Goal: Transaction & Acquisition: Book appointment/travel/reservation

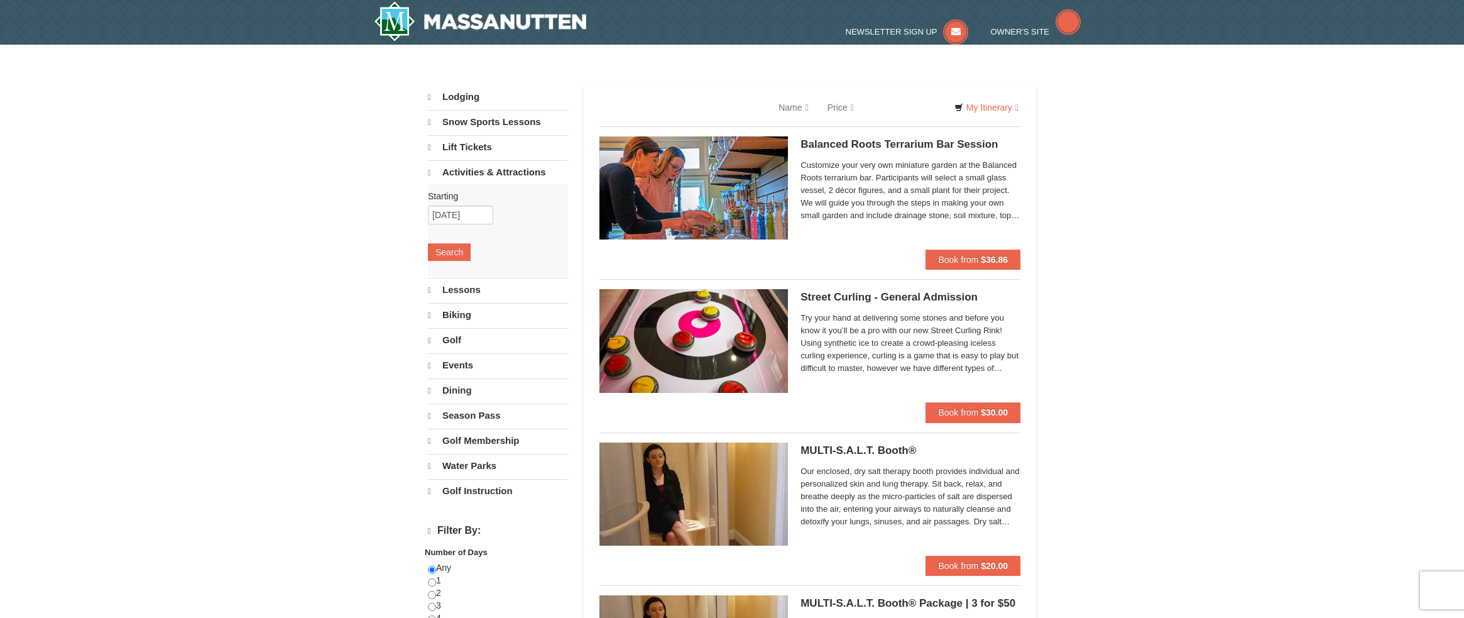
select select "10"
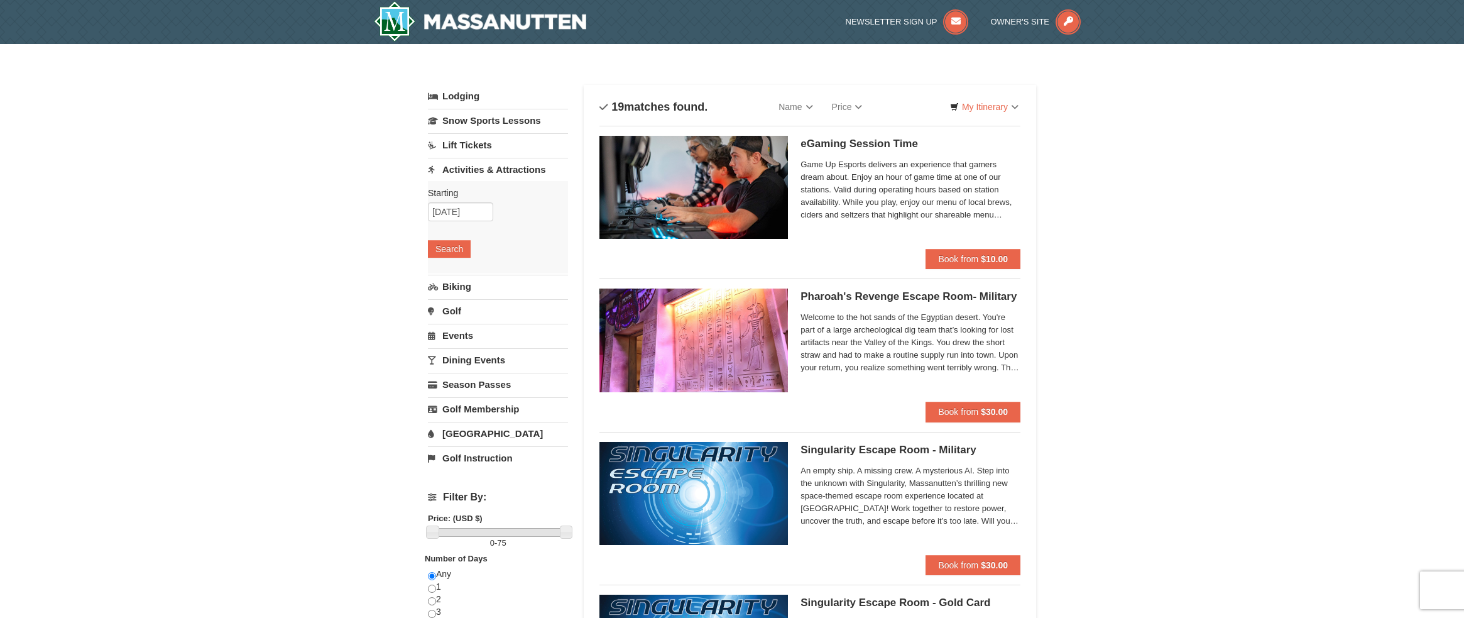
click at [460, 291] on link "Biking" at bounding box center [498, 286] width 140 height 23
click at [459, 270] on button "Search" at bounding box center [449, 273] width 43 height 18
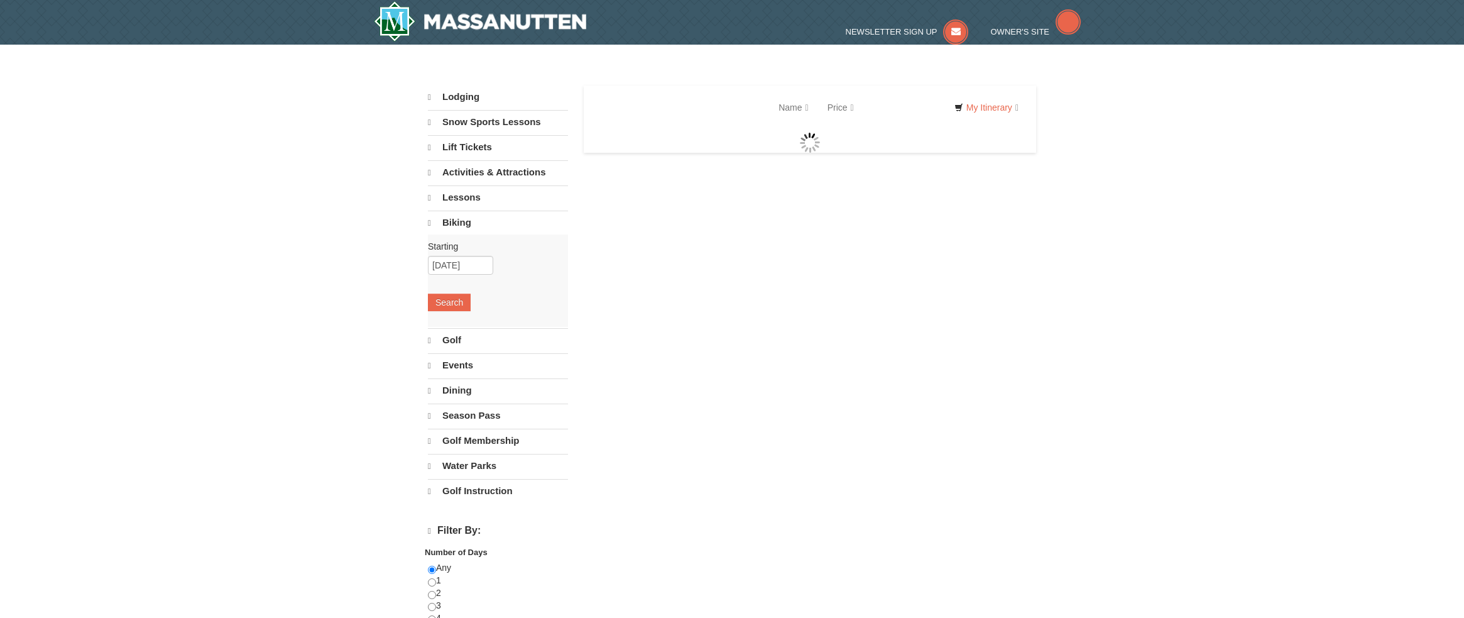
select select "10"
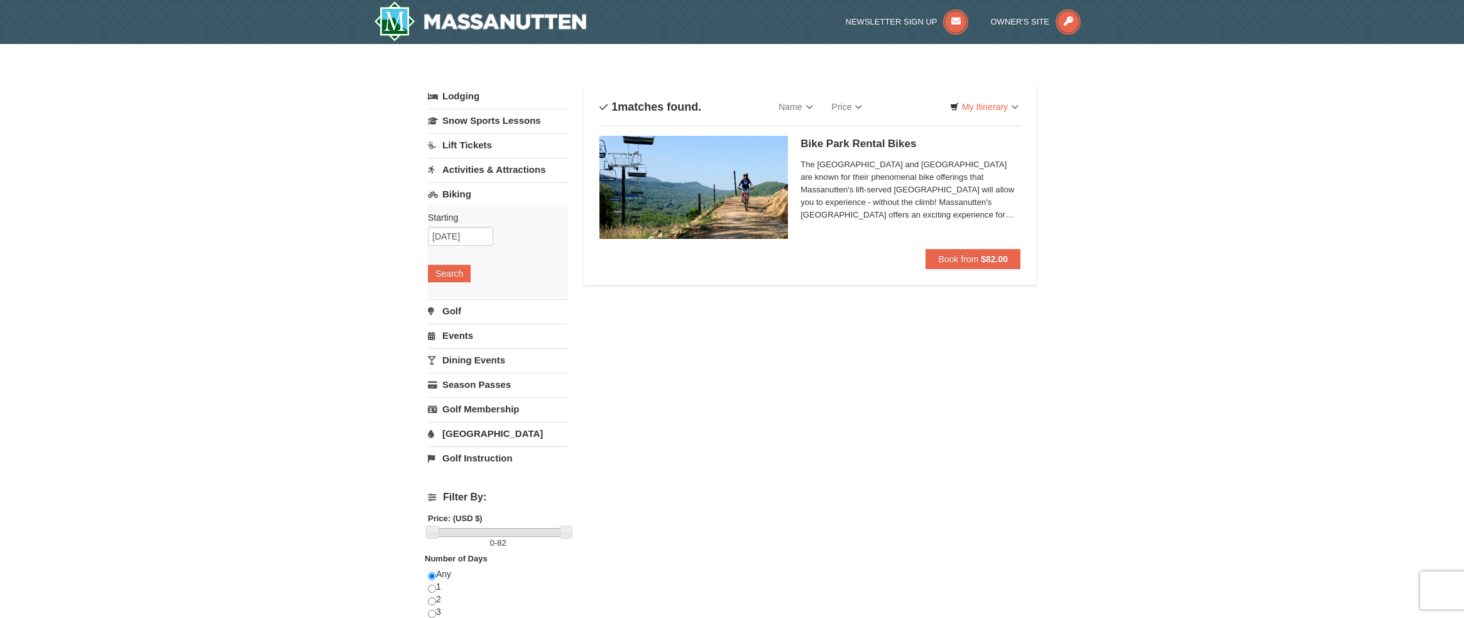
click at [1005, 214] on span "The Shenandoah Valley and Blue Ridge Mountains are known for their phenomenal b…" at bounding box center [910, 189] width 220 height 63
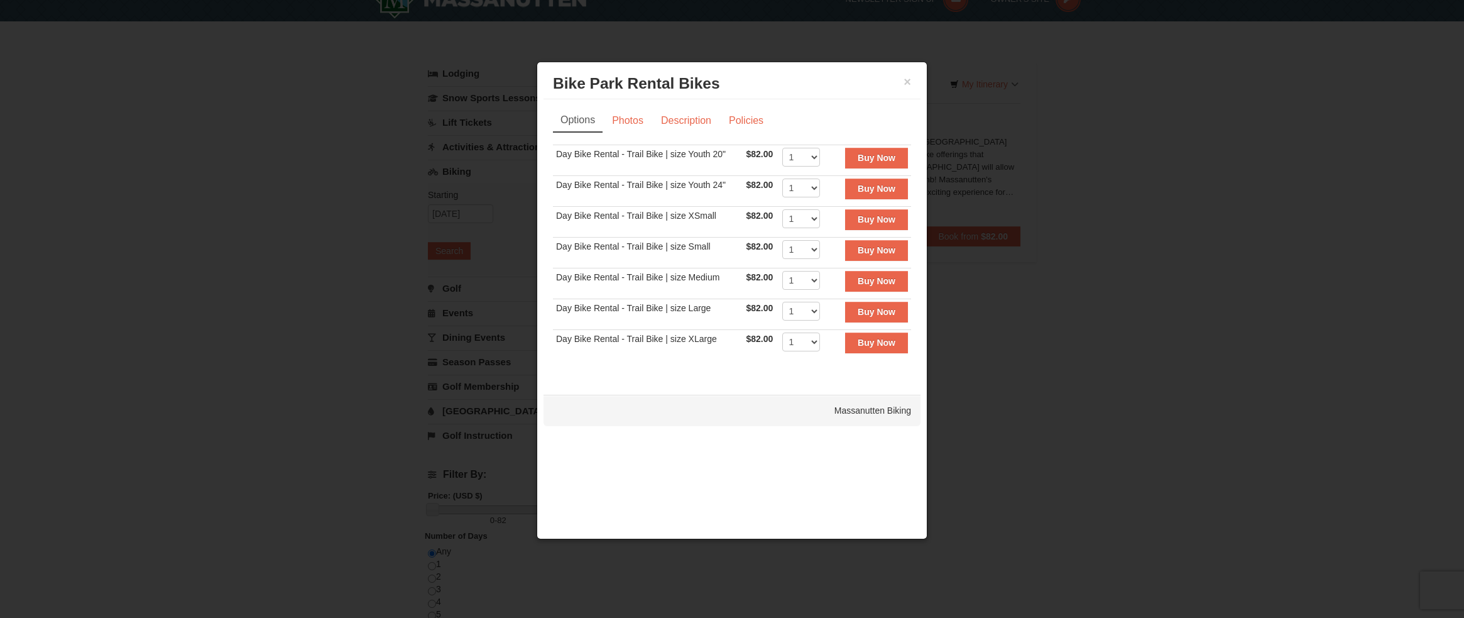
scroll to position [24, 0]
click at [675, 123] on link "Description" at bounding box center [686, 121] width 67 height 24
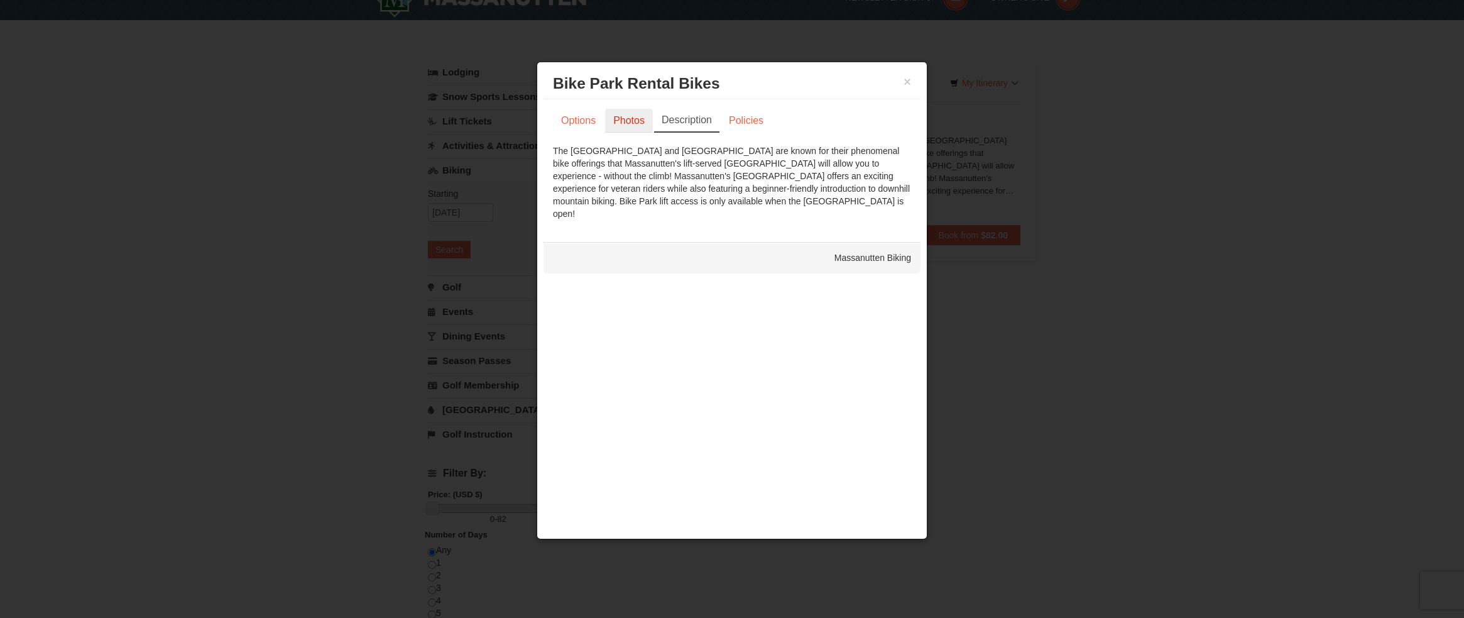
click at [641, 117] on link "Photos" at bounding box center [629, 121] width 48 height 24
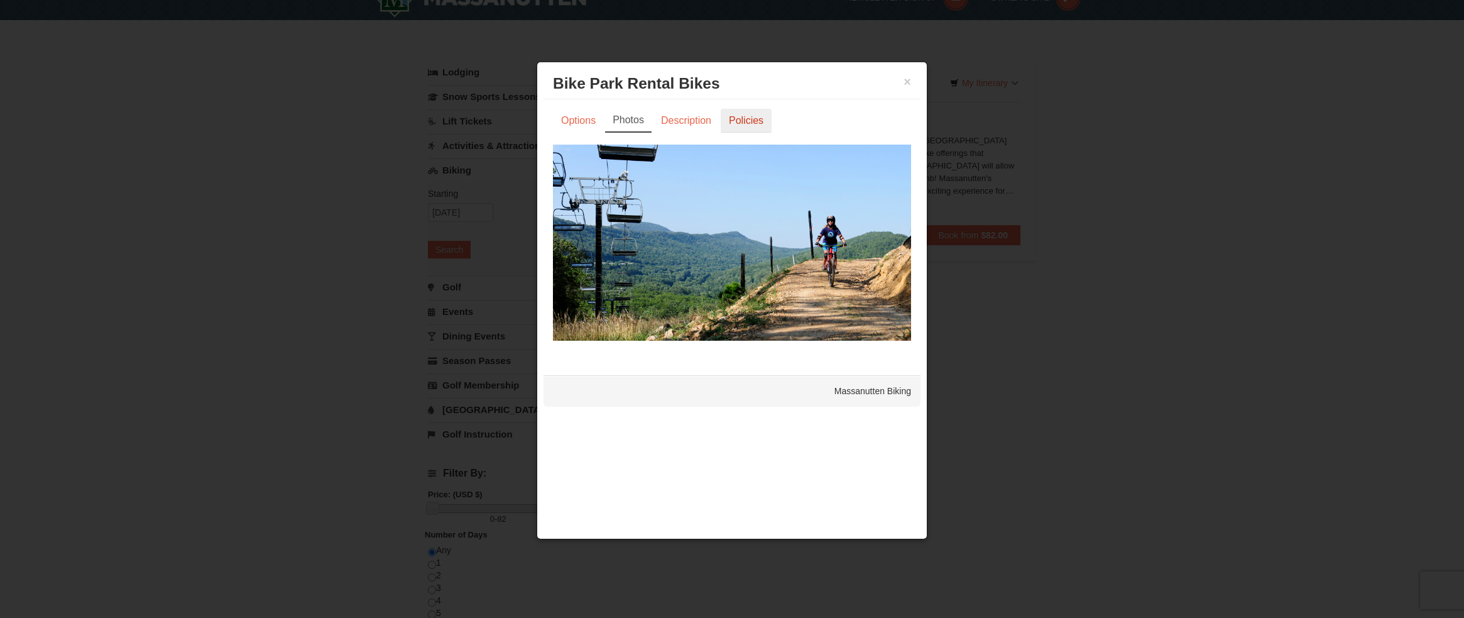
click at [733, 120] on link "Policies" at bounding box center [746, 121] width 51 height 24
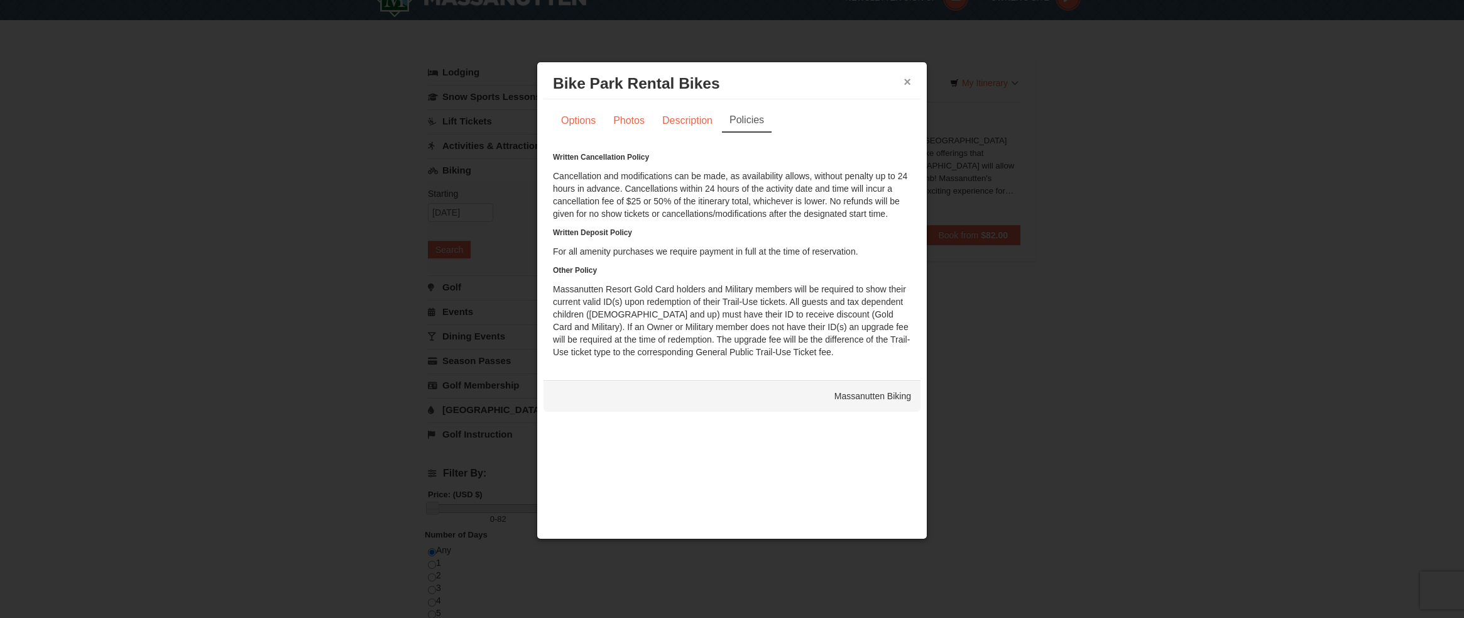
click at [904, 82] on button "×" at bounding box center [907, 81] width 8 height 13
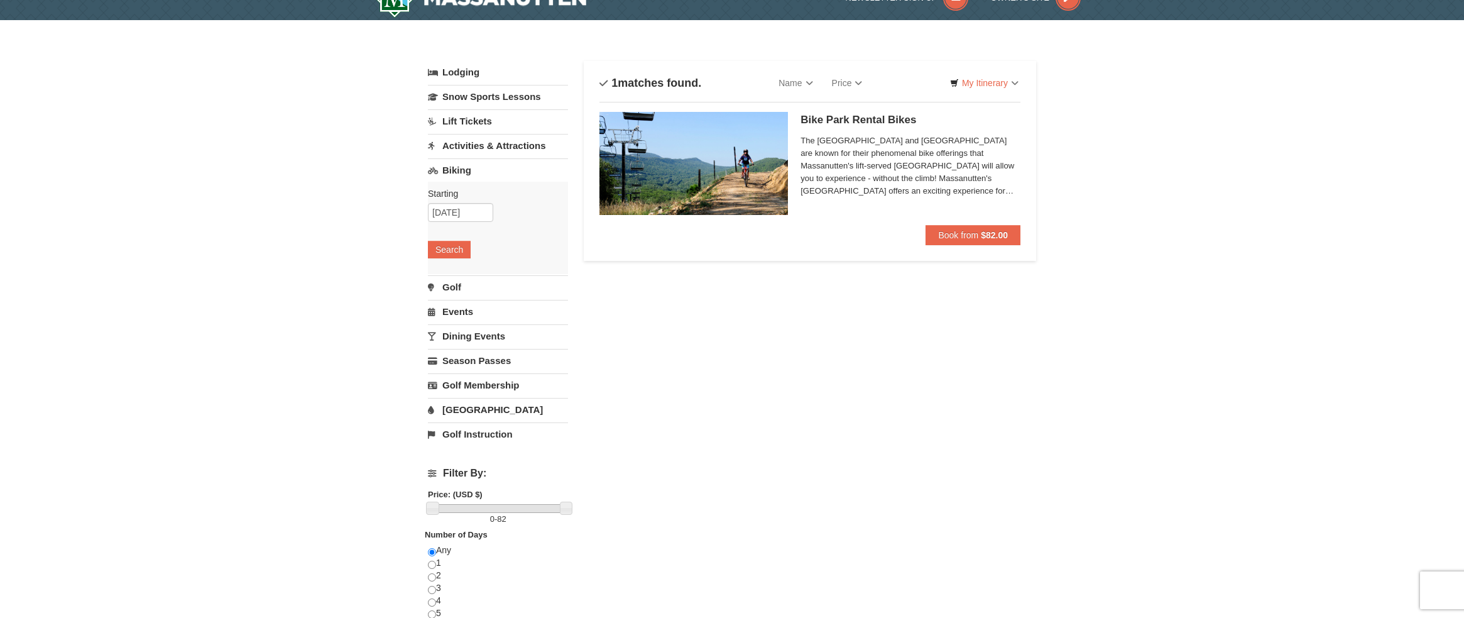
click at [515, 147] on link "Activities & Attractions" at bounding box center [498, 145] width 140 height 23
click at [455, 227] on button "Search" at bounding box center [449, 225] width 43 height 18
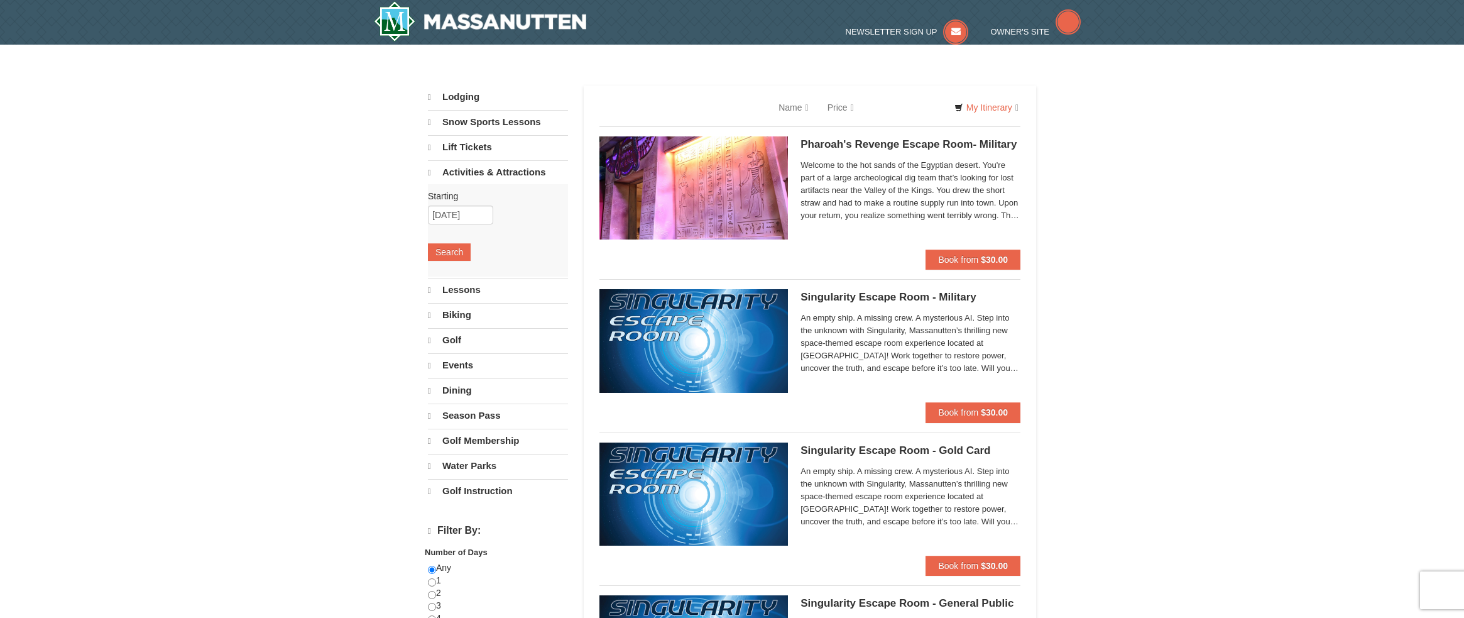
select select "10"
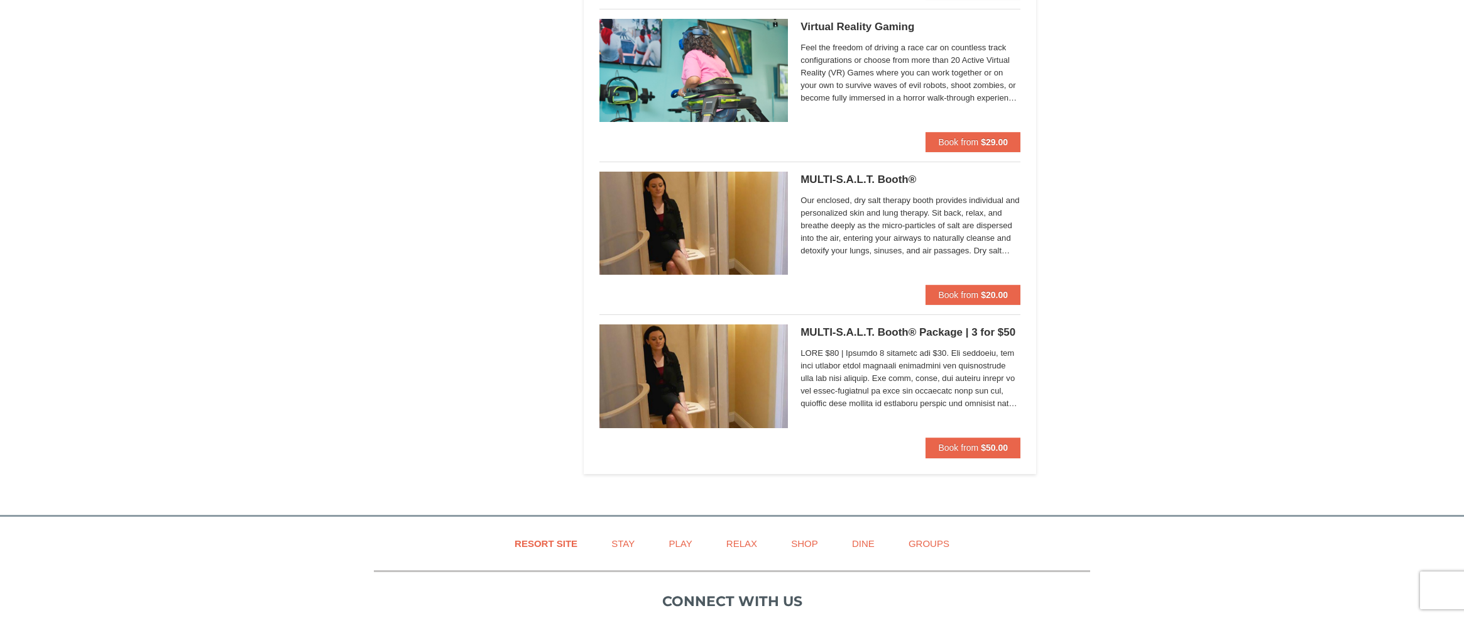
scroll to position [2562, 0]
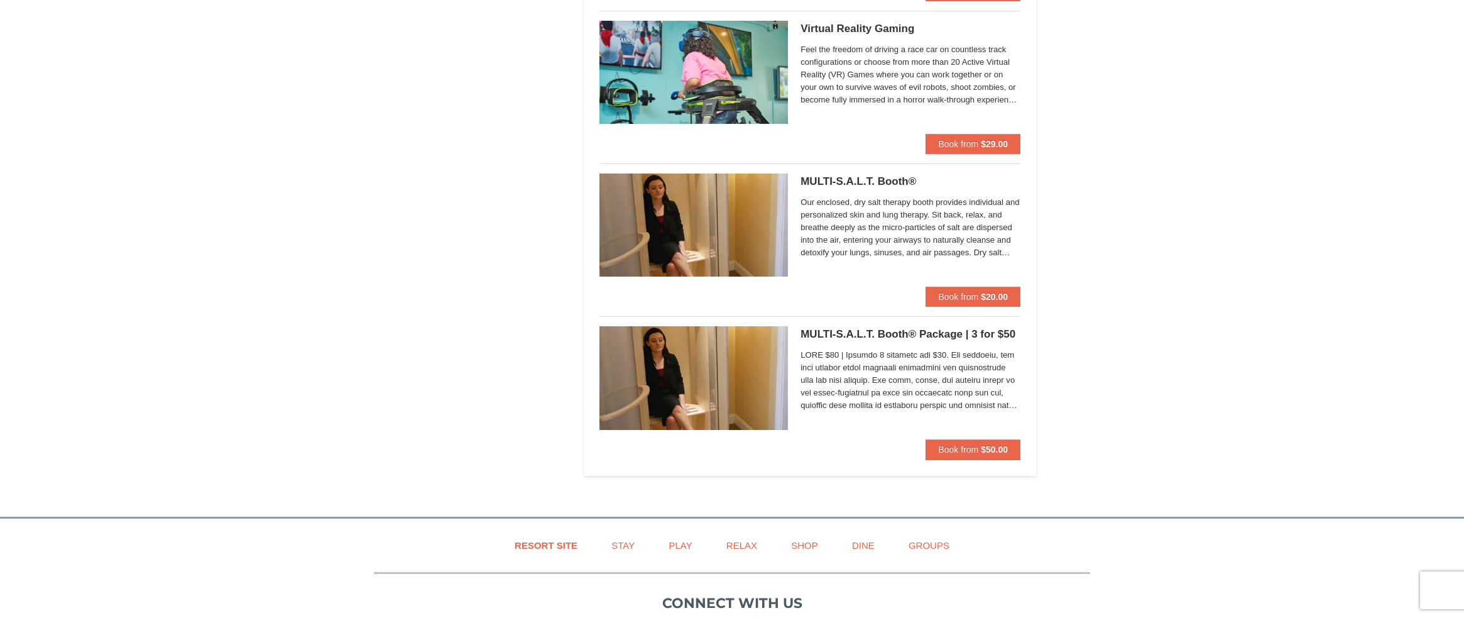
click at [879, 223] on span "Our enclosed, dry salt therapy booth provides individual and personalized skin …" at bounding box center [910, 227] width 220 height 63
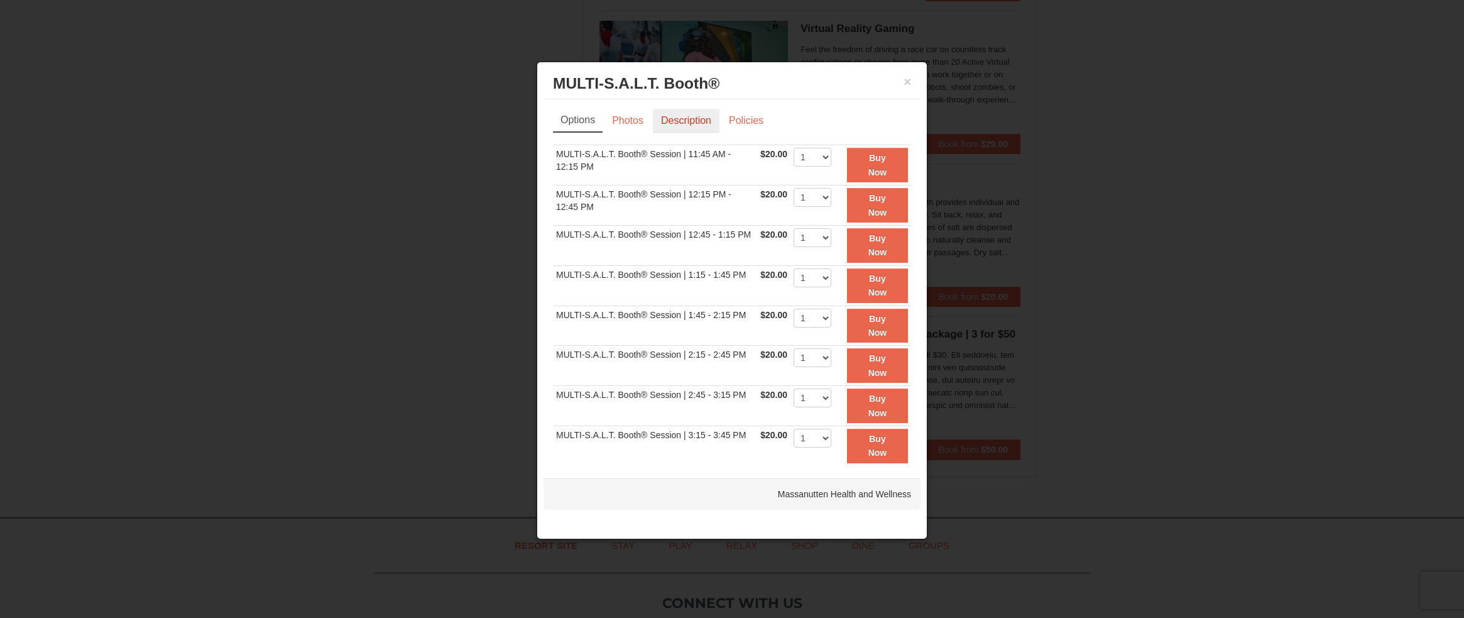
click at [690, 121] on link "Description" at bounding box center [686, 121] width 67 height 24
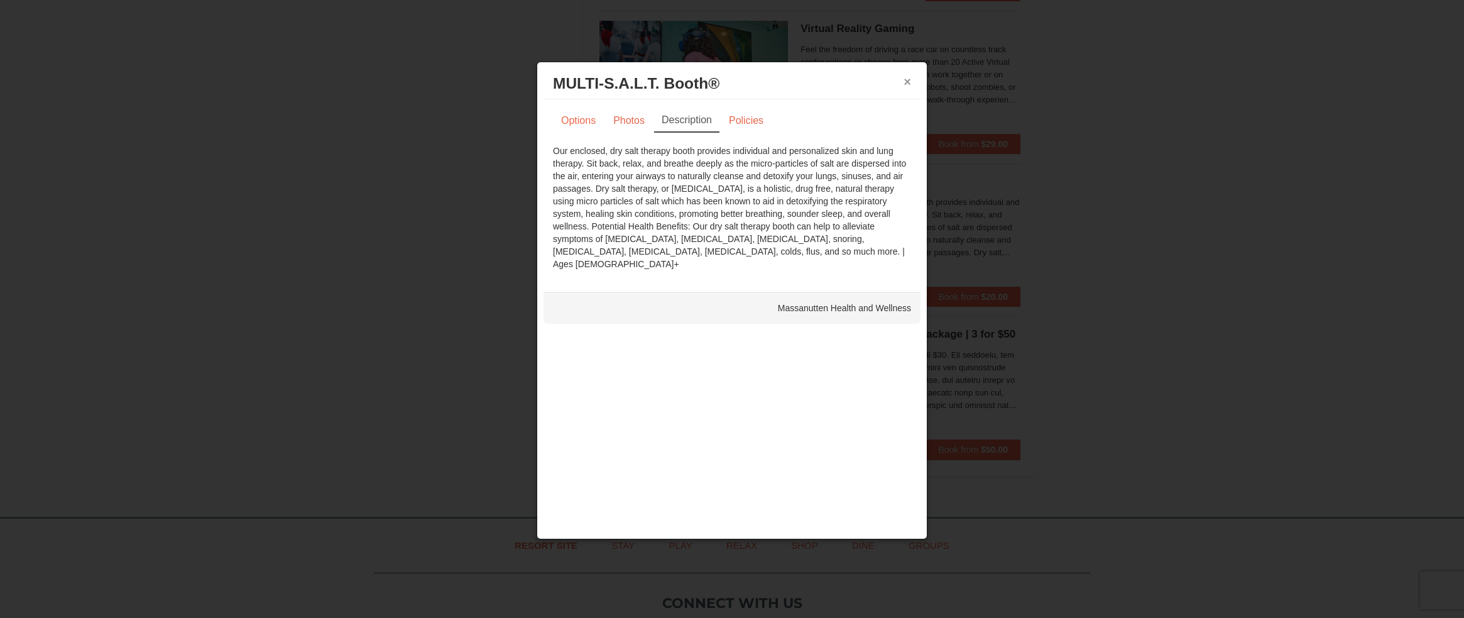
click at [904, 82] on button "×" at bounding box center [907, 81] width 8 height 13
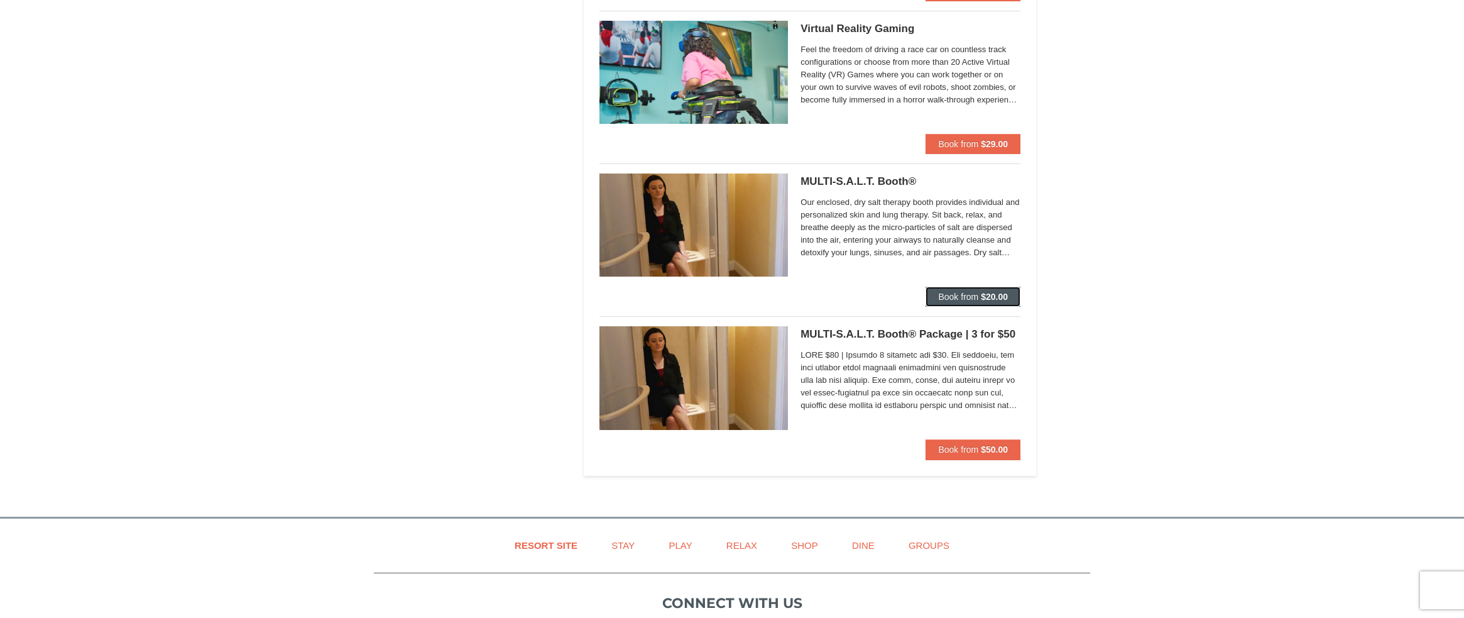
click at [963, 294] on span "Book from" at bounding box center [958, 296] width 40 height 10
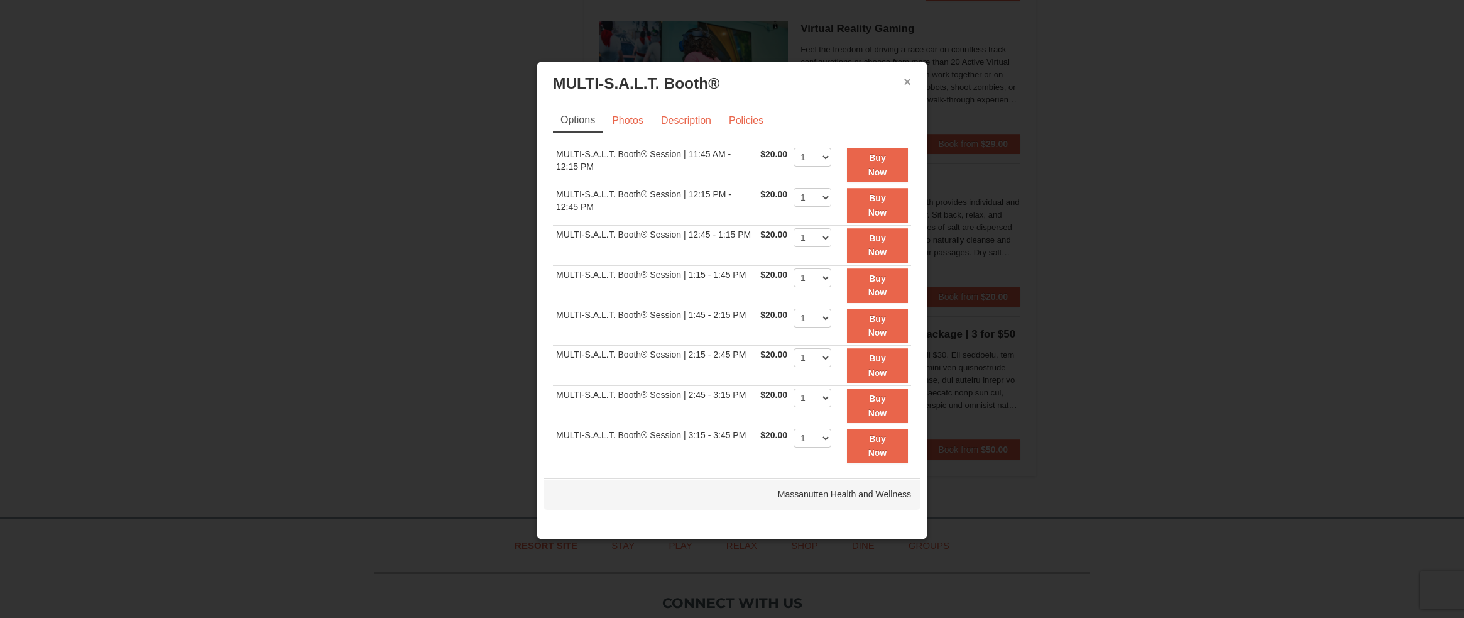
click at [903, 81] on button "×" at bounding box center [907, 81] width 8 height 13
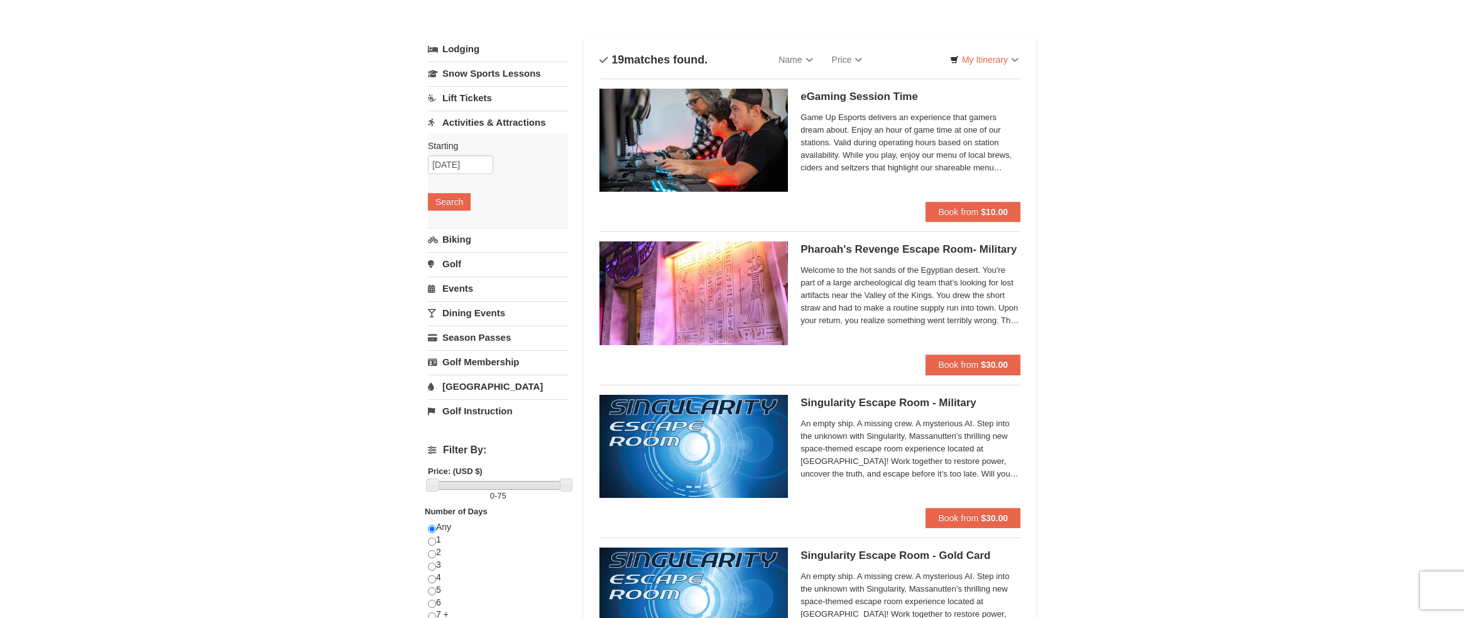
scroll to position [68, 0]
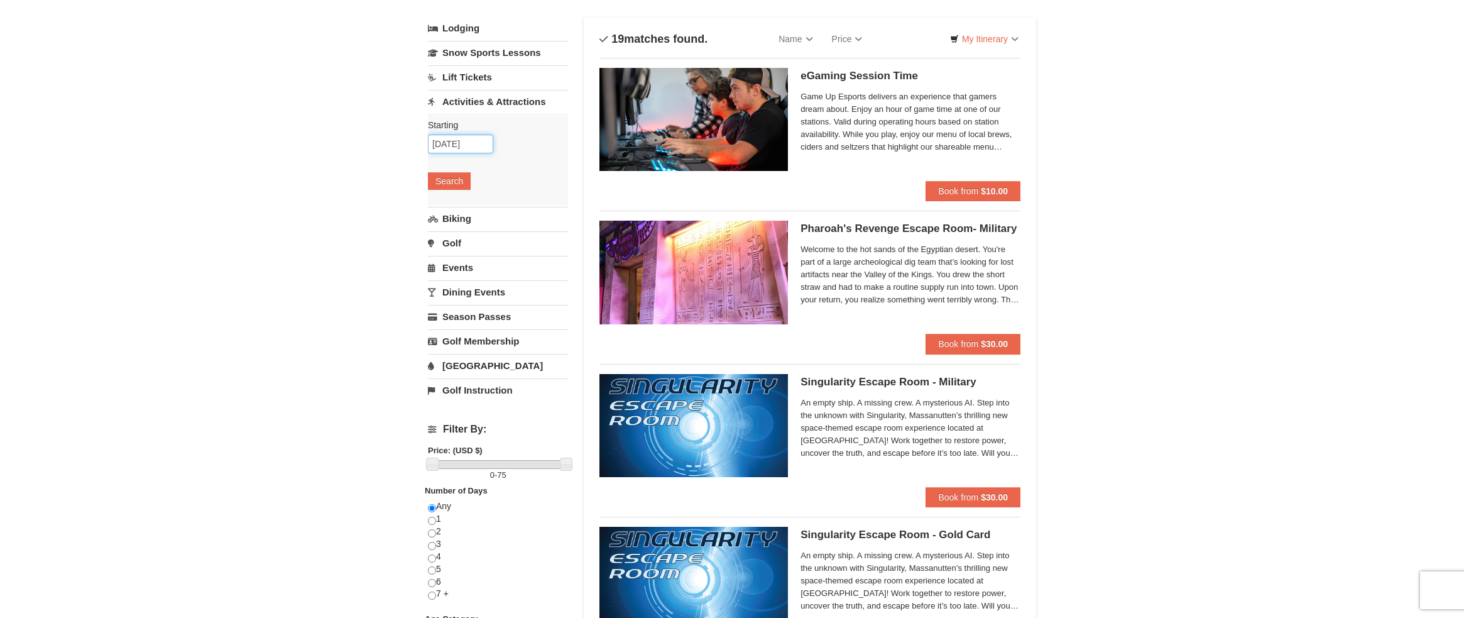
click at [480, 147] on input "10/24/2025" at bounding box center [460, 143] width 65 height 19
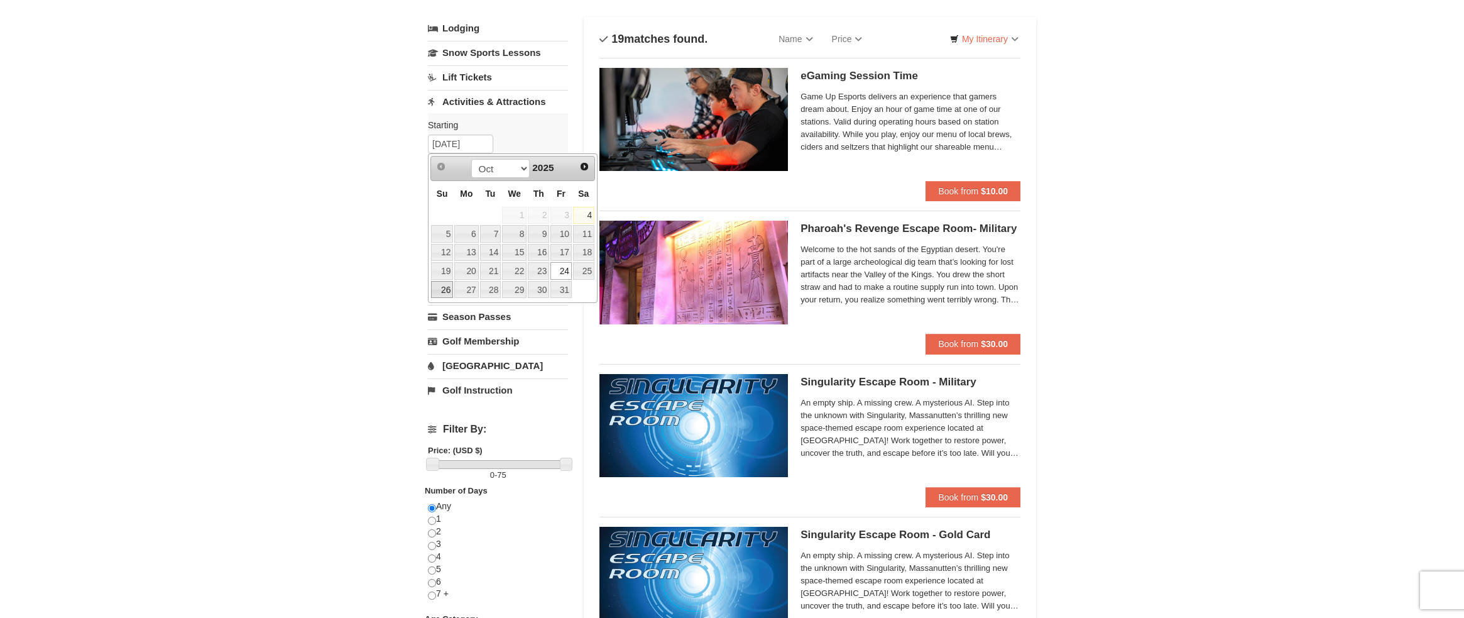
click at [445, 289] on link "26" at bounding box center [442, 290] width 22 height 18
type input "10/26/2025"
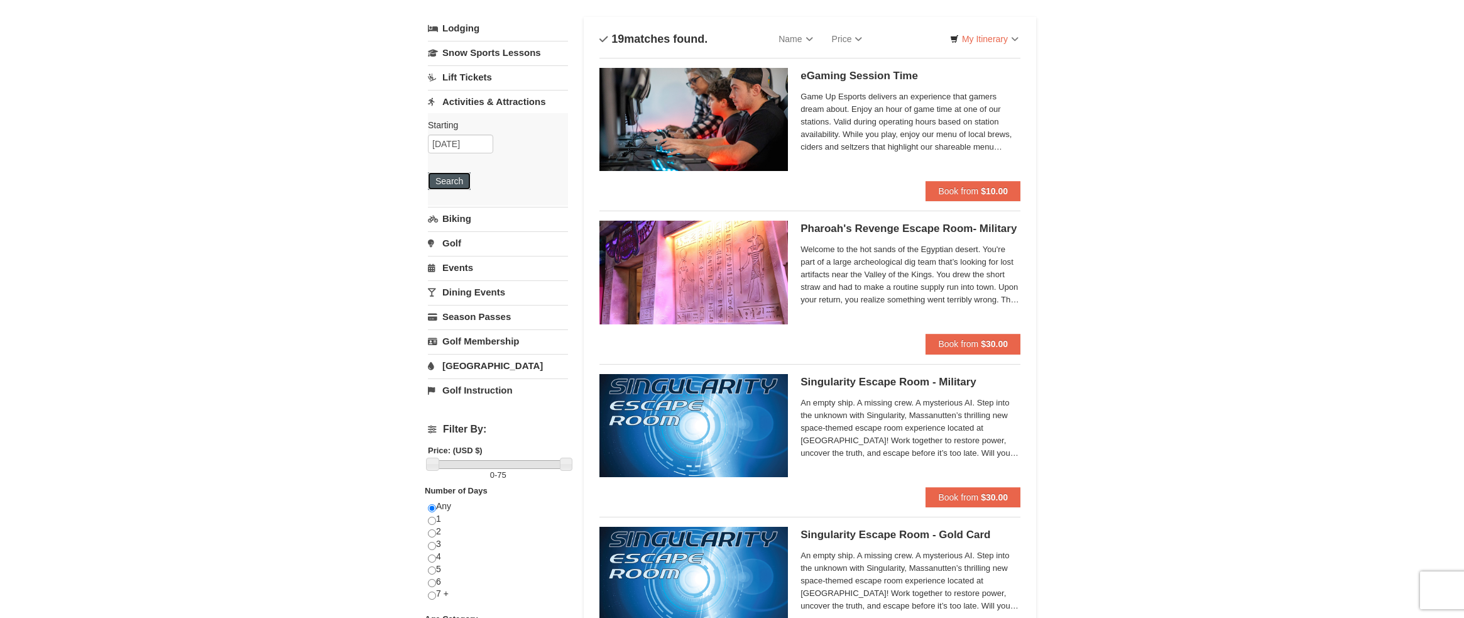
click at [447, 178] on button "Search" at bounding box center [449, 181] width 43 height 18
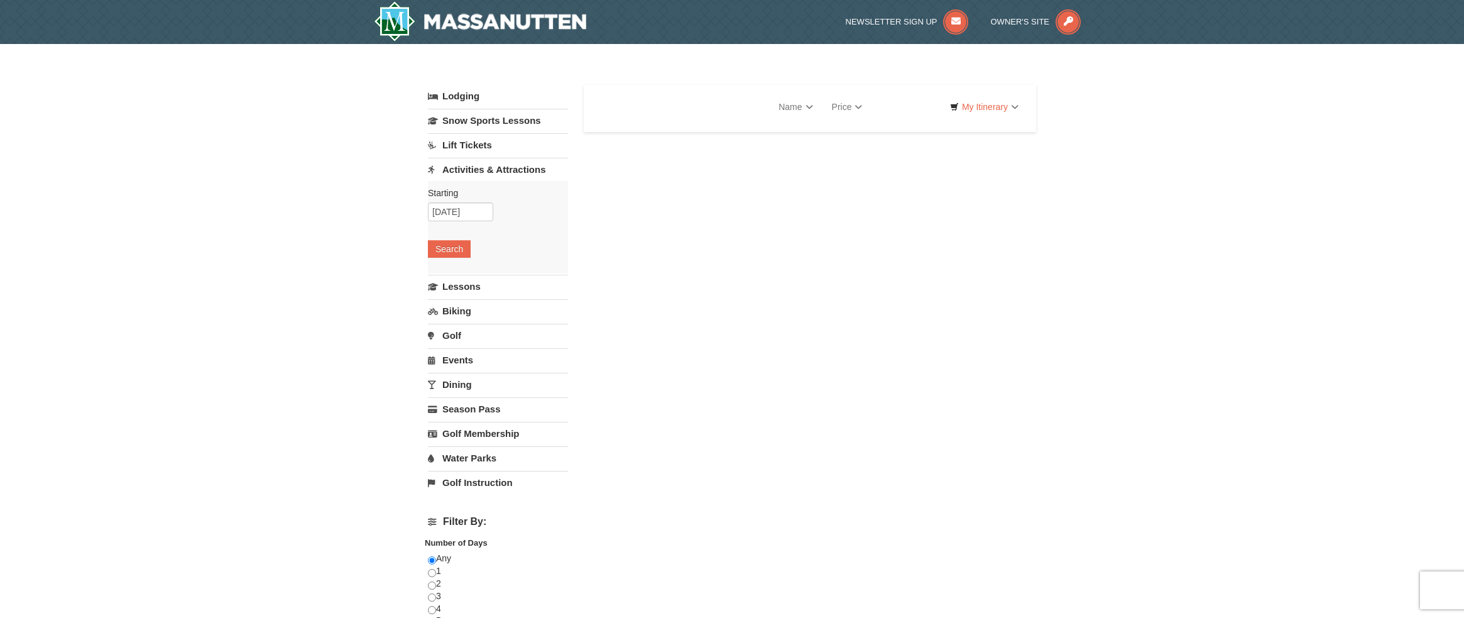
select select "10"
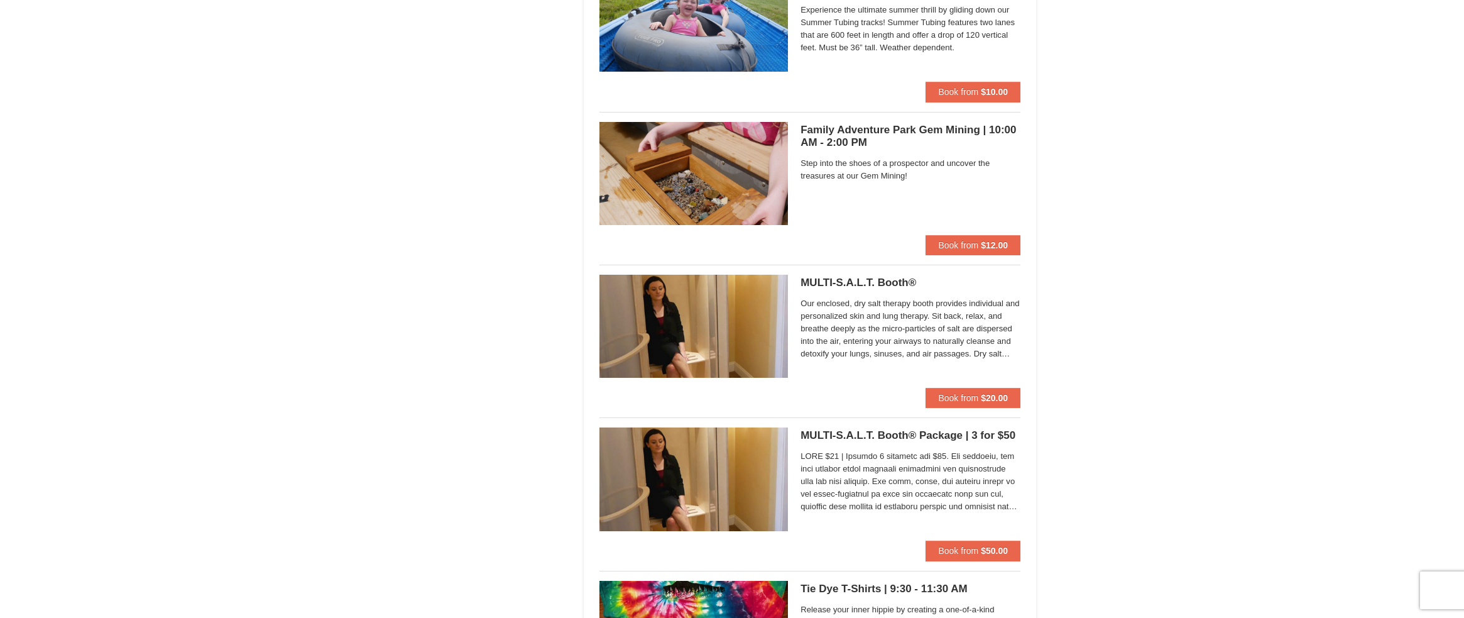
scroll to position [3228, 0]
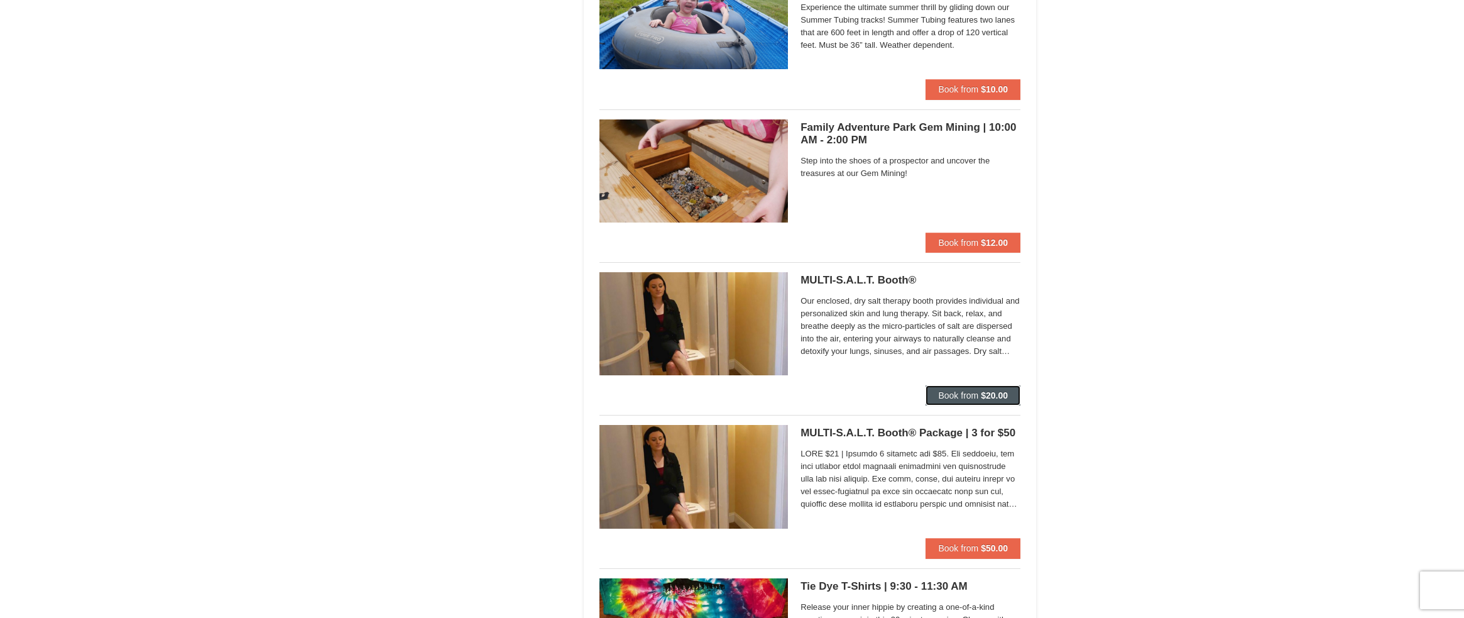
click at [982, 396] on strong "$20.00" at bounding box center [994, 395] width 27 height 10
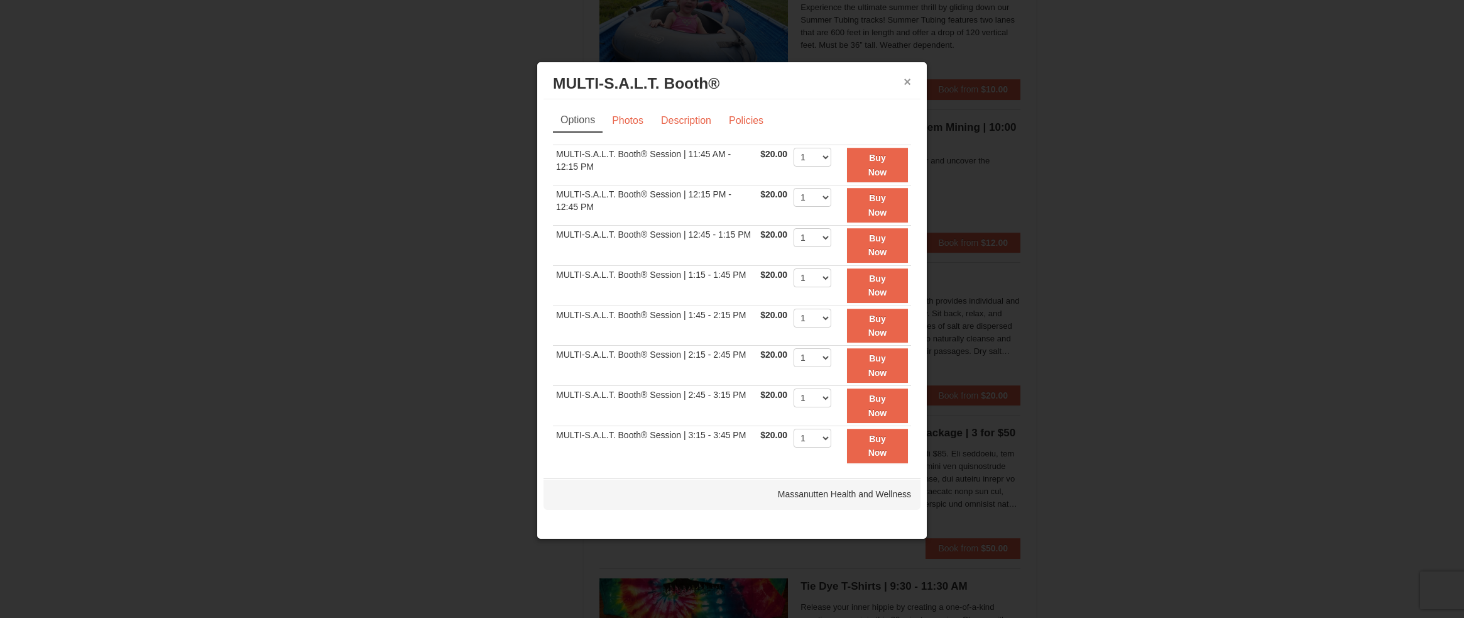
click at [905, 82] on button "×" at bounding box center [907, 81] width 8 height 13
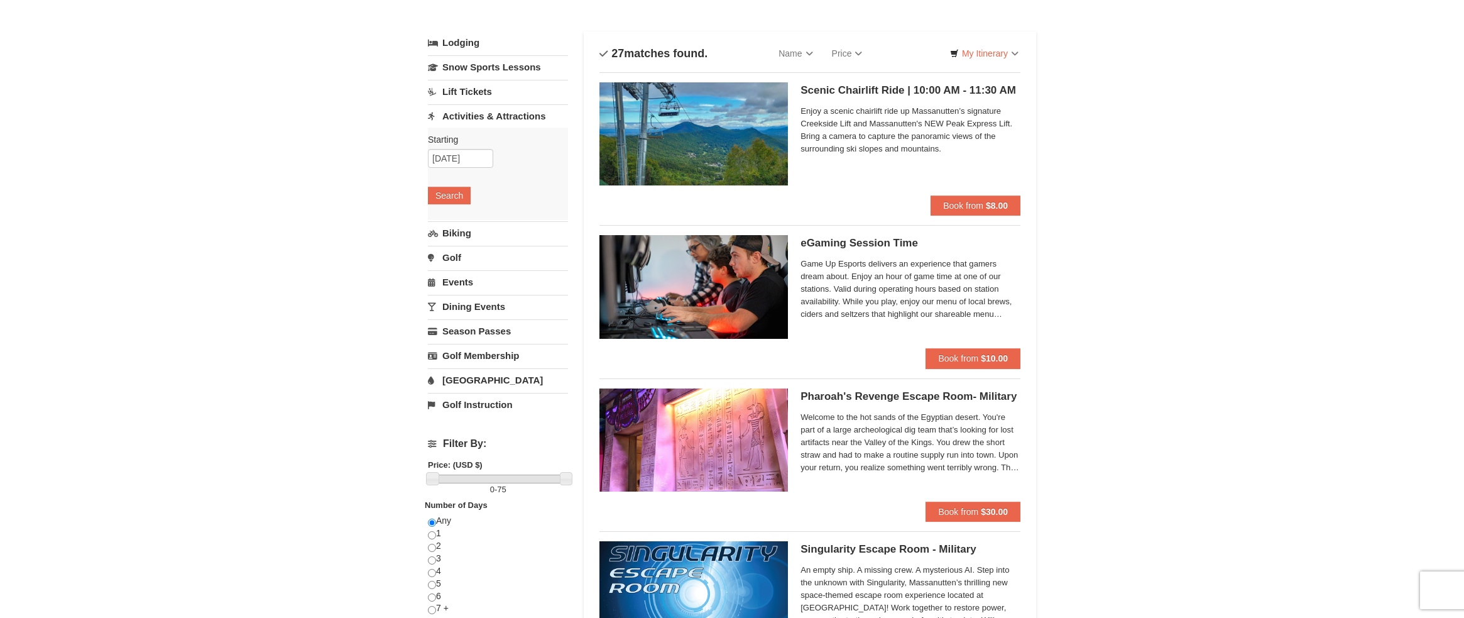
scroll to position [0, 0]
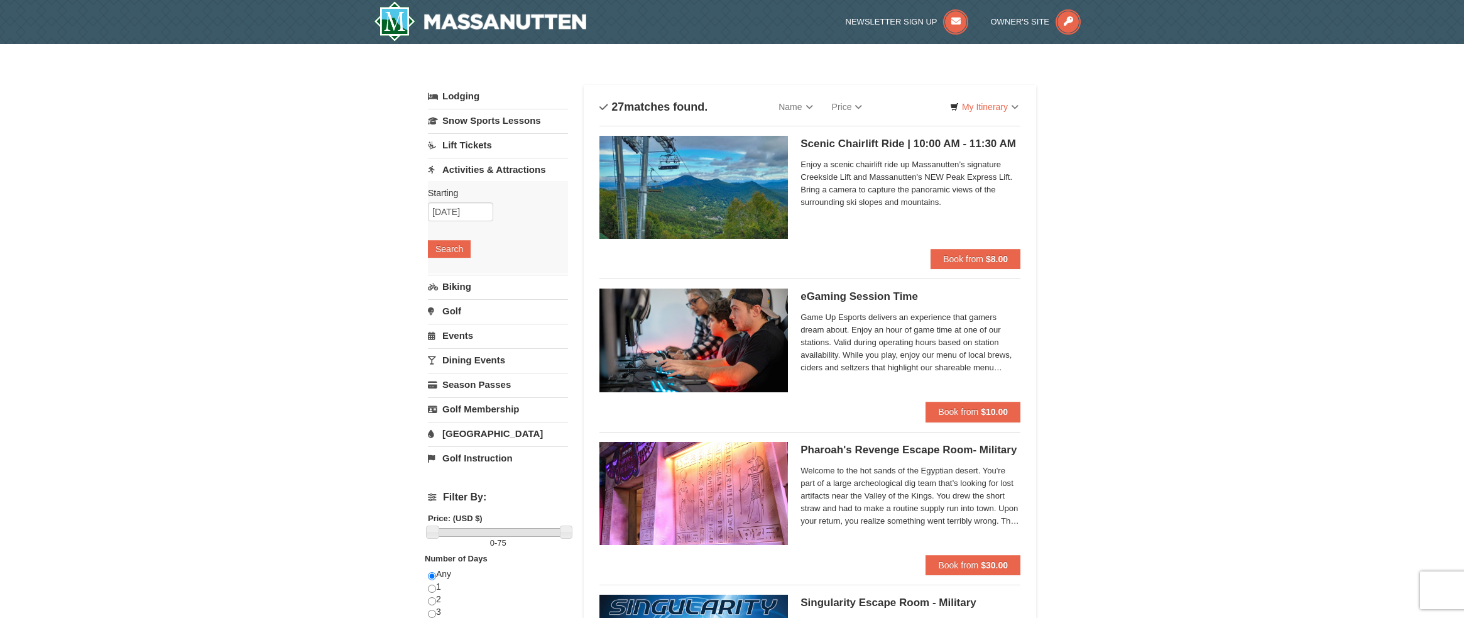
click at [462, 334] on link "Events" at bounding box center [498, 335] width 140 height 23
click at [449, 320] on button "Search" at bounding box center [449, 322] width 43 height 18
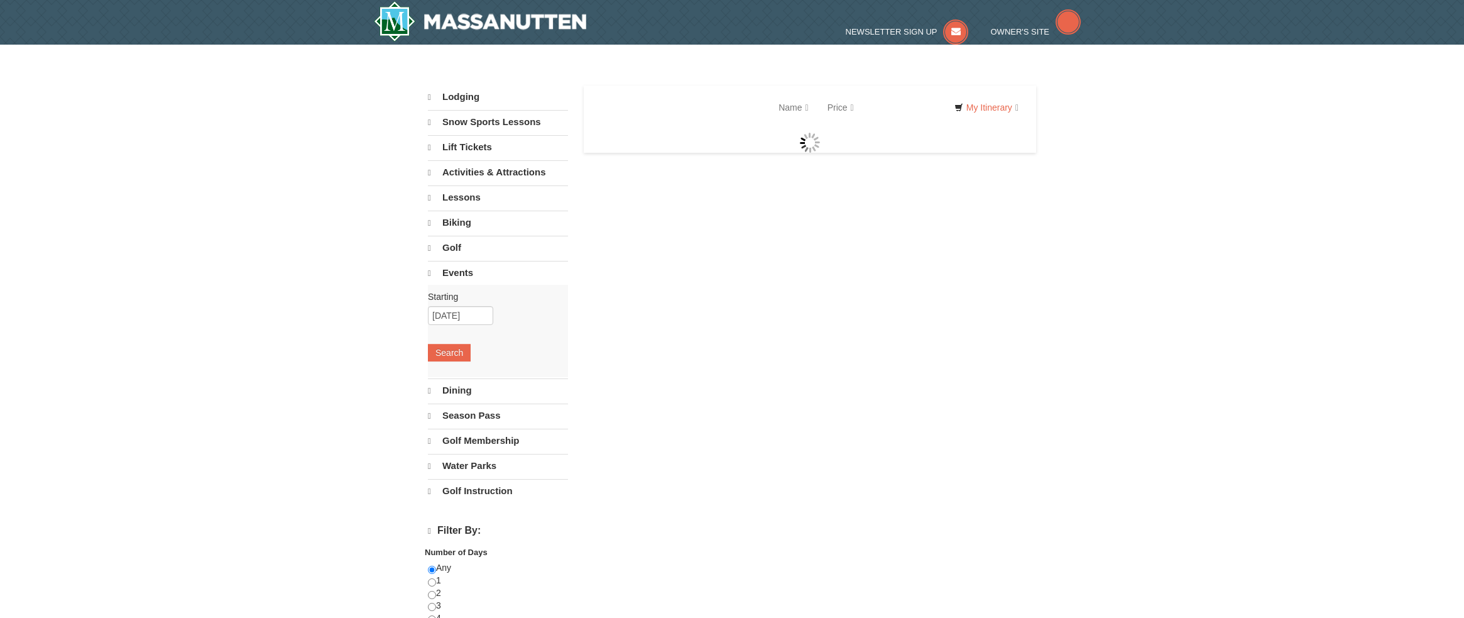
select select "10"
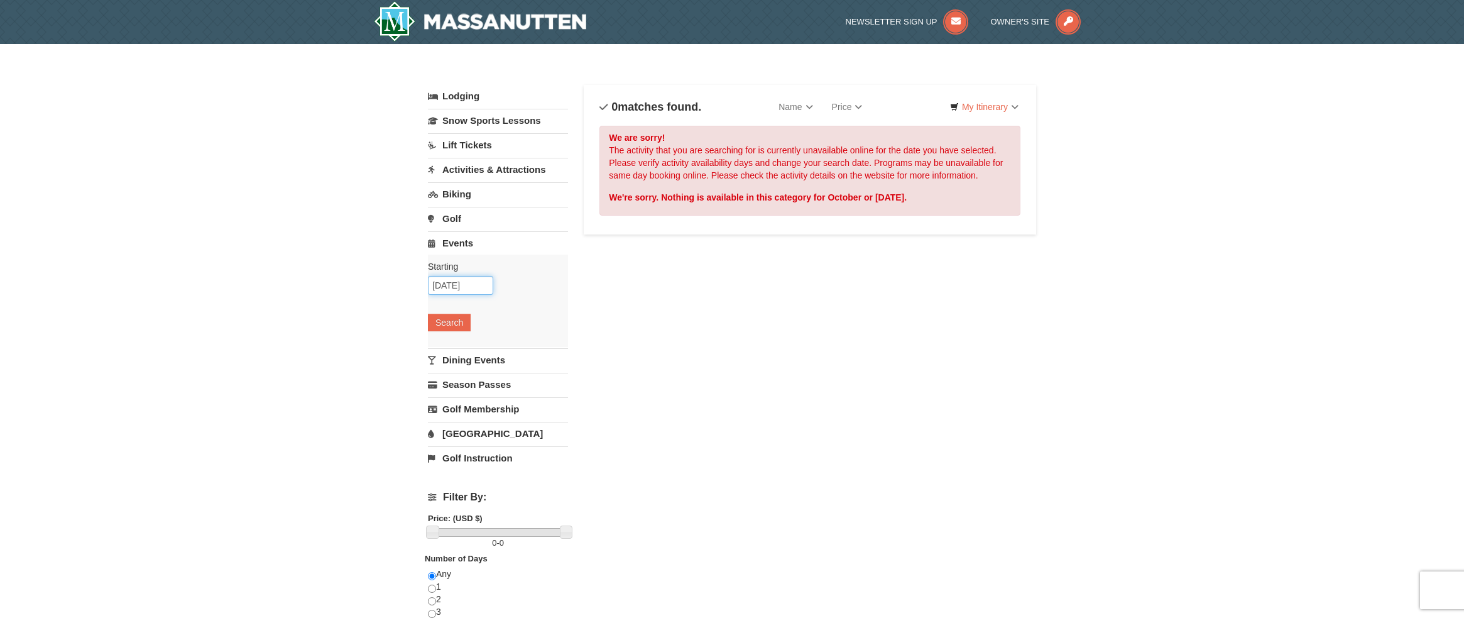
click at [481, 290] on input "10/26/2025" at bounding box center [460, 285] width 65 height 19
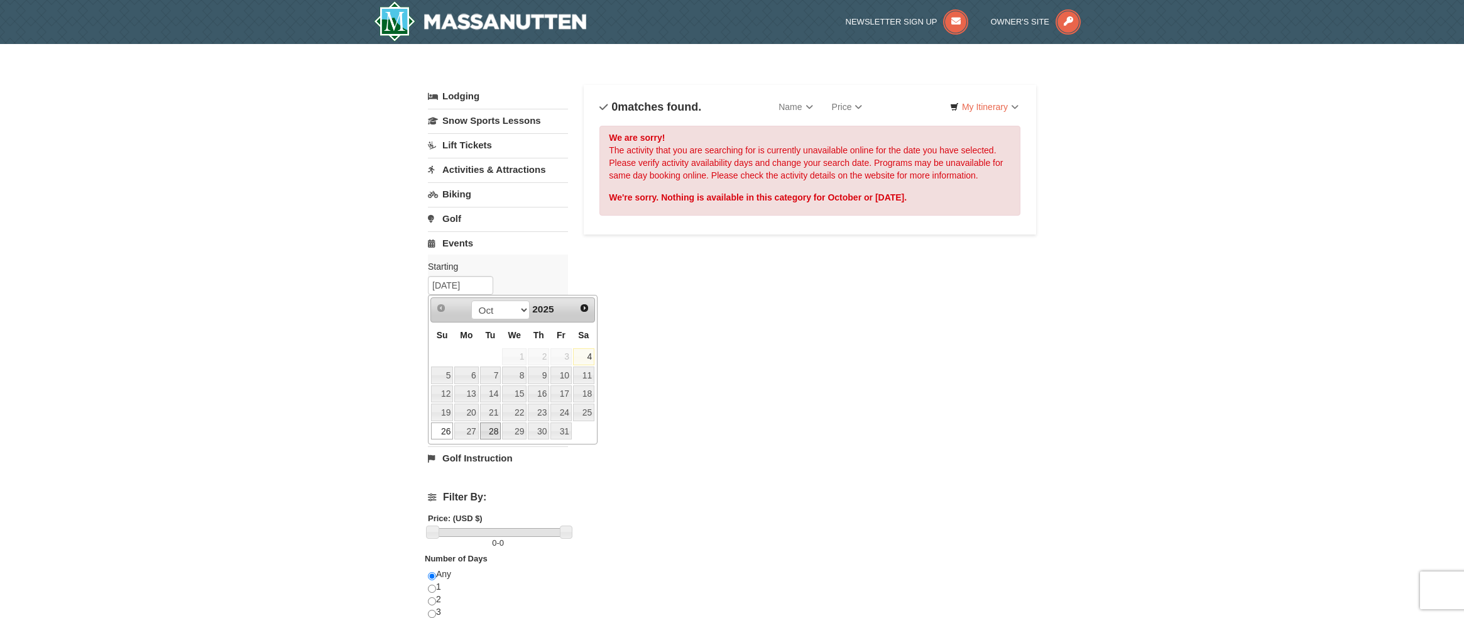
click at [487, 428] on link "28" at bounding box center [490, 431] width 21 height 18
type input "[DATE]"
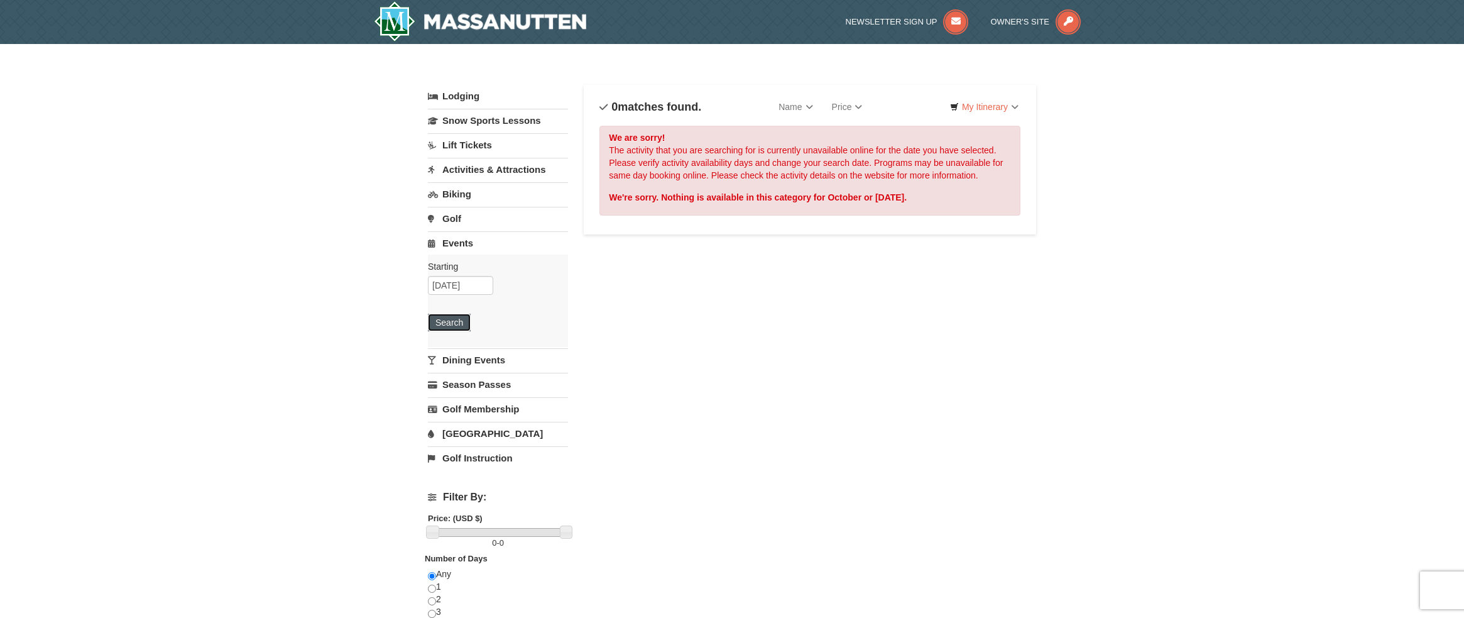
click at [450, 320] on button "Search" at bounding box center [449, 322] width 43 height 18
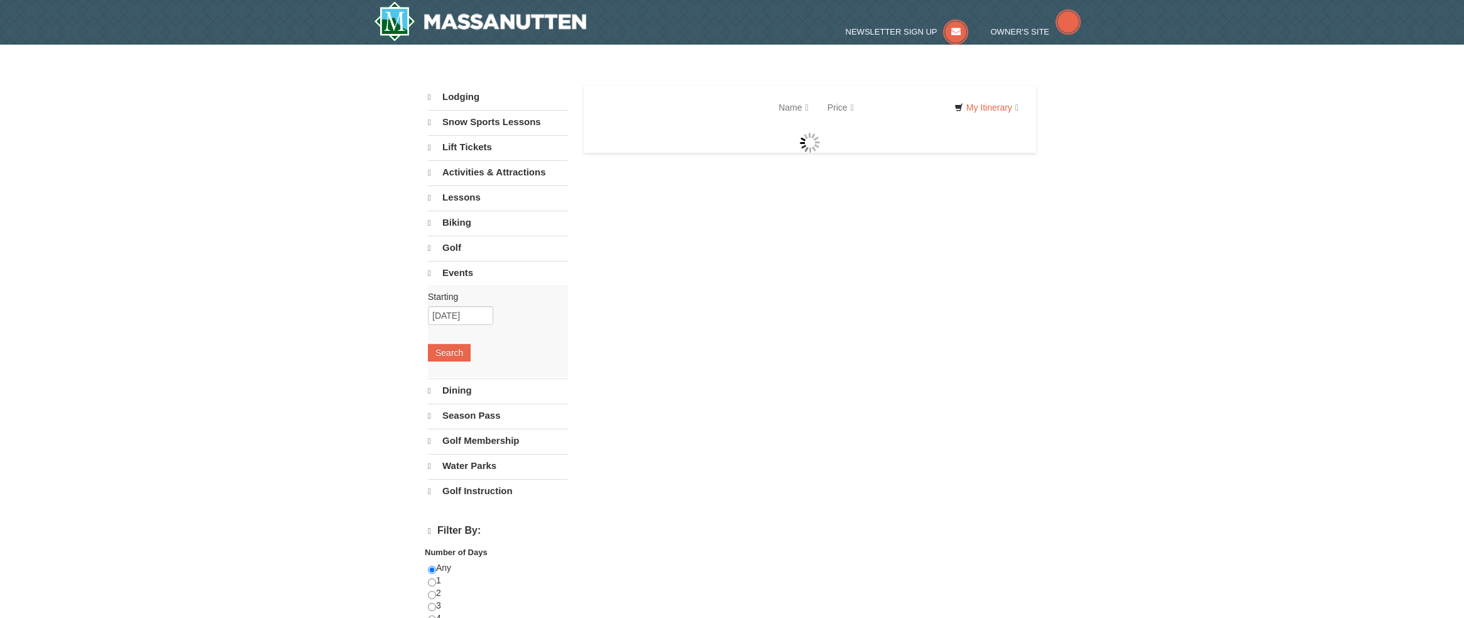
select select "10"
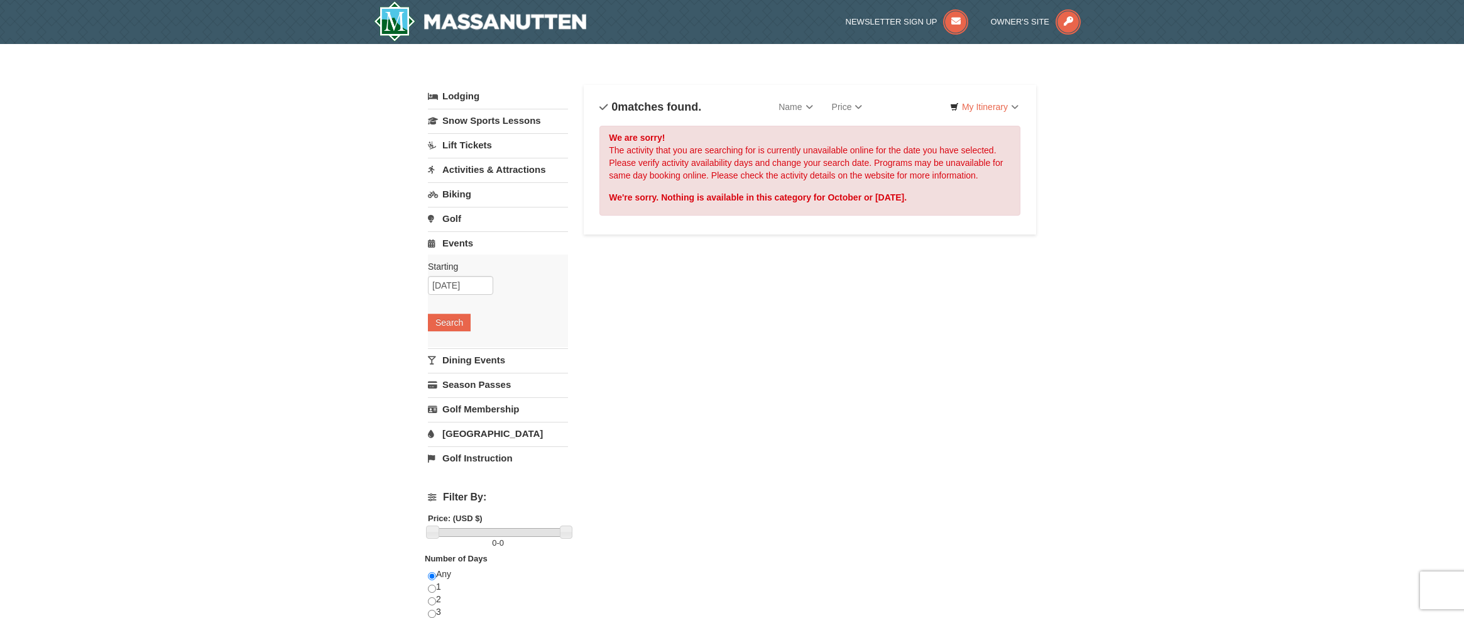
click at [491, 168] on link "Activities & Attractions" at bounding box center [498, 169] width 140 height 23
click at [451, 244] on button "Search" at bounding box center [449, 249] width 43 height 18
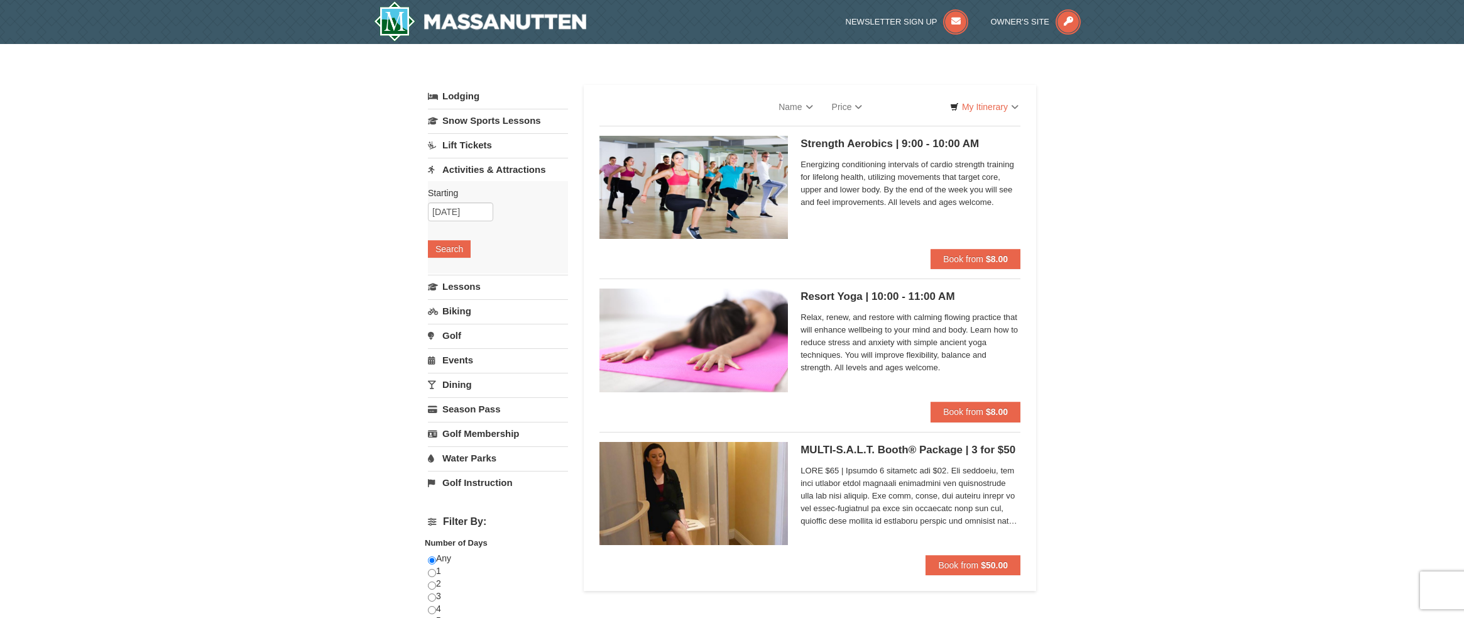
select select "10"
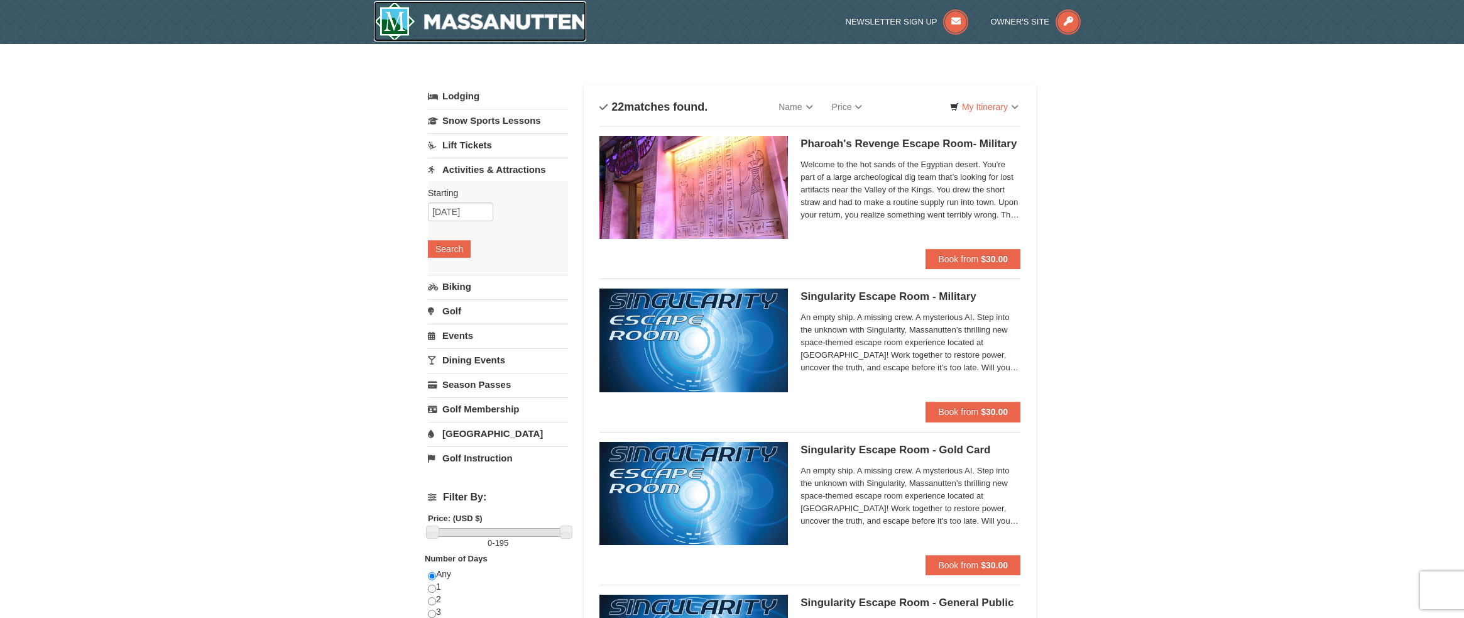
click at [464, 26] on img at bounding box center [480, 21] width 212 height 40
